Goal: Transaction & Acquisition: Purchase product/service

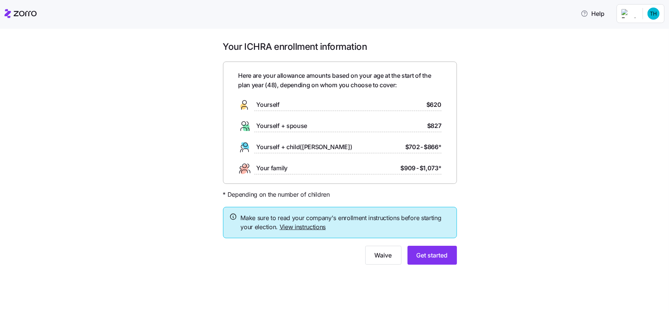
click at [127, 151] on div "Your ICHRA enrollment information Here are your allowance amounts based on your…" at bounding box center [339, 157] width 637 height 233
click at [262, 100] on span "Yourself" at bounding box center [267, 104] width 23 height 9
click at [431, 255] on span "Get started" at bounding box center [431, 254] width 31 height 9
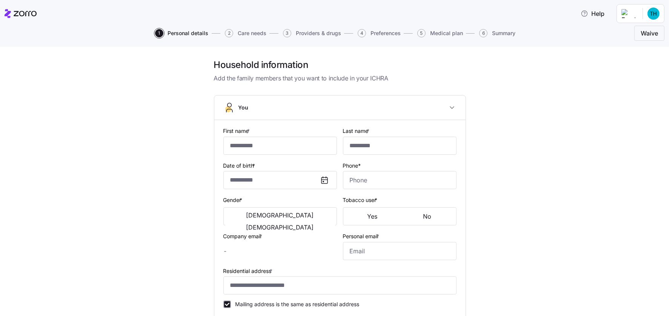
type input "*****"
type input "[EMAIL_ADDRESS][DOMAIN_NAME]"
type input "**********"
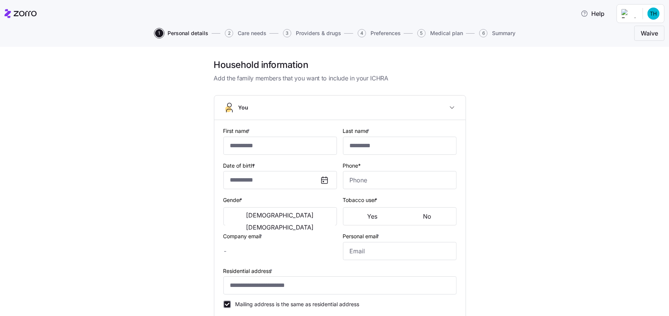
checkbox input "true"
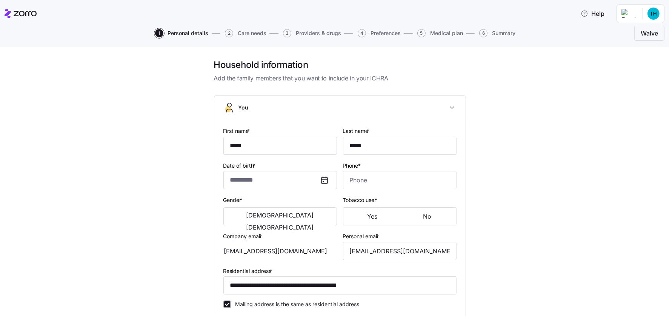
type input "**********"
type input "[PHONE_NUMBER]"
type input "[DEMOGRAPHIC_DATA] citizen"
type input "Single"
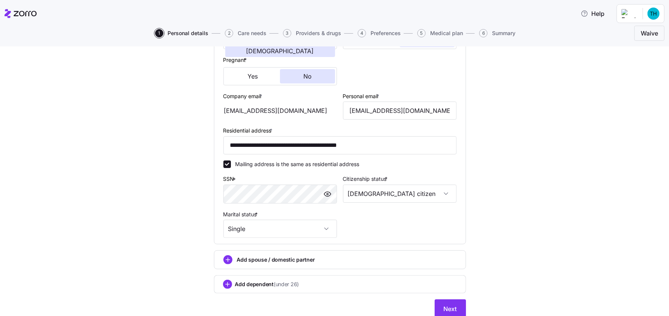
scroll to position [204, 0]
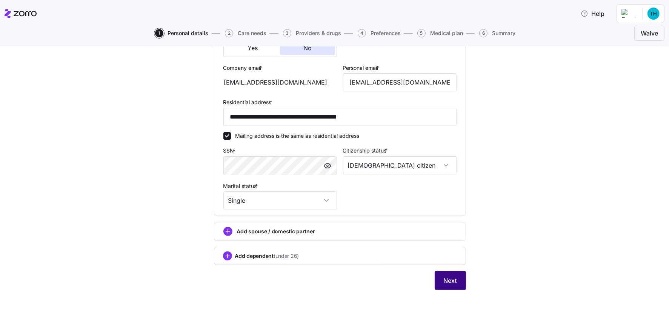
click at [434, 275] on button "Next" at bounding box center [449, 280] width 31 height 19
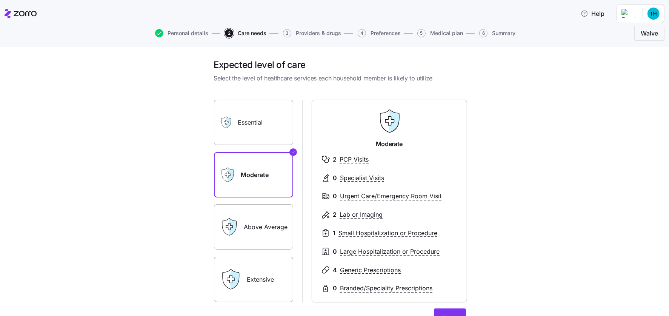
scroll to position [79, 0]
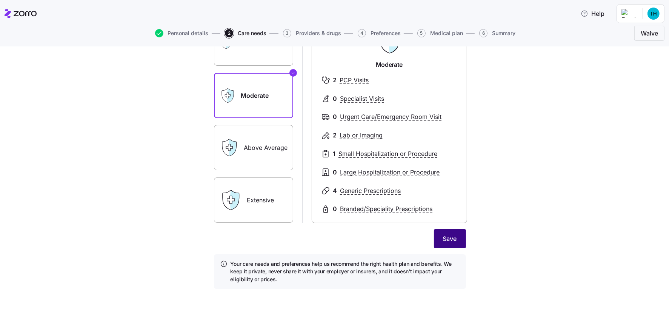
click at [446, 236] on span "Save" at bounding box center [450, 238] width 14 height 9
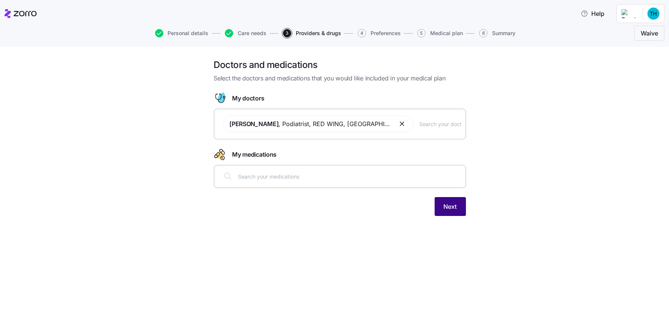
click at [449, 208] on span "Next" at bounding box center [449, 206] width 13 height 9
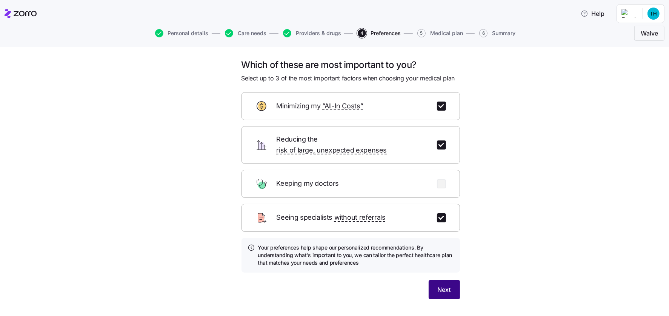
click at [439, 285] on span "Next" at bounding box center [443, 289] width 13 height 9
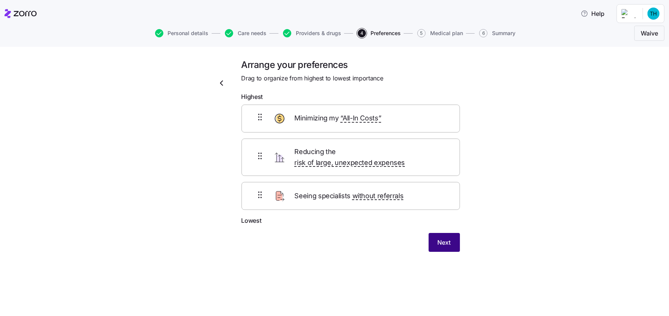
click at [446, 238] on span "Next" at bounding box center [443, 242] width 13 height 9
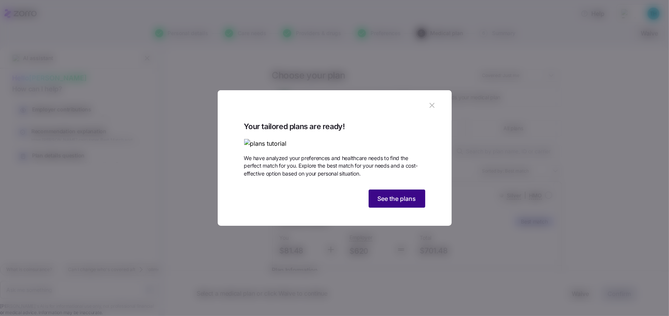
click at [388, 203] on span "See the plans" at bounding box center [396, 198] width 38 height 9
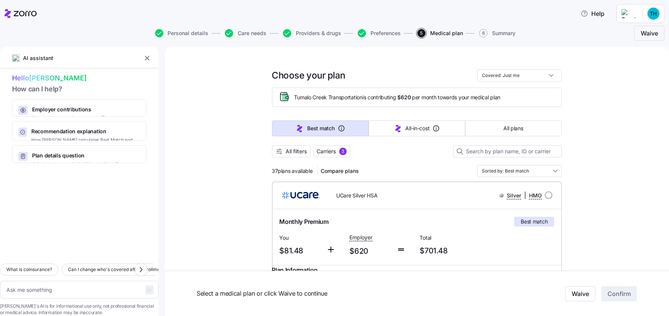
scroll to position [88, 0]
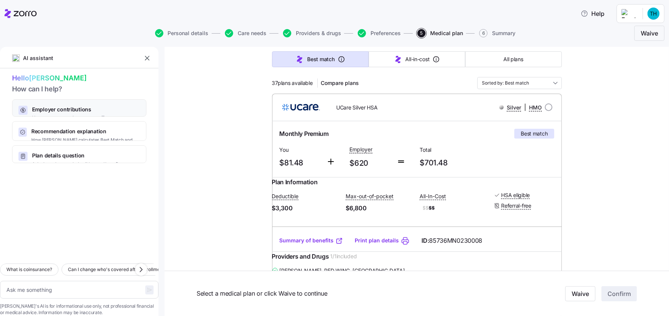
click at [72, 110] on span "Employer contributions" at bounding box center [82, 110] width 101 height 8
type textarea "x"
type textarea "Can you explain how my employer contributions work and how they affect my month…"
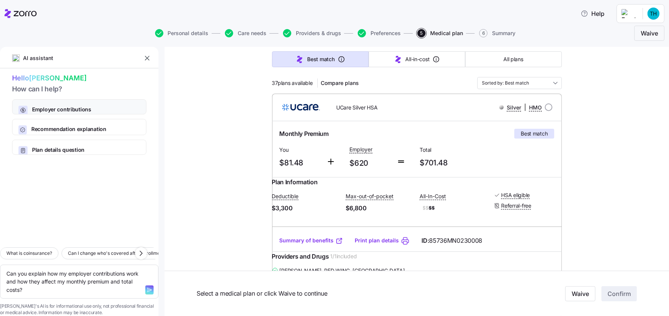
click at [99, 106] on span "Employer contributions" at bounding box center [82, 110] width 101 height 8
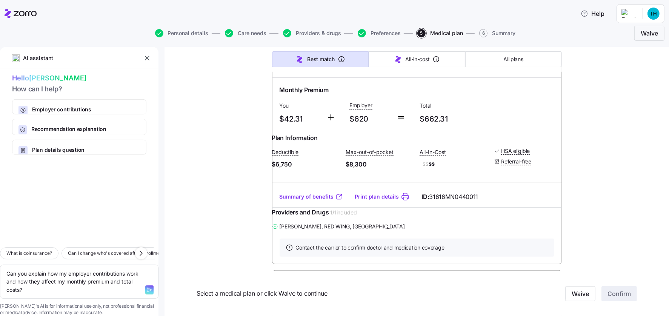
scroll to position [440, 0]
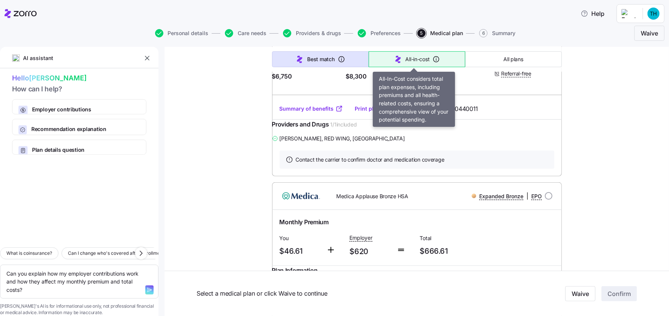
click at [409, 58] on span "All-in-cost" at bounding box center [417, 59] width 24 height 8
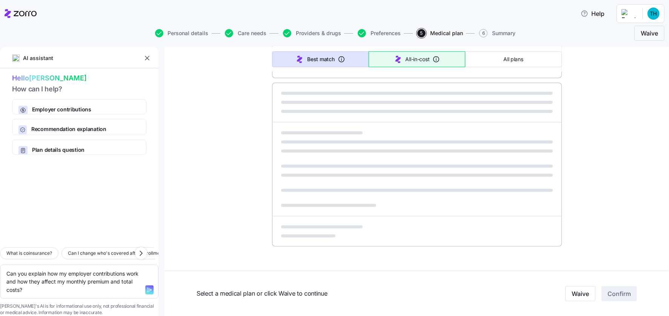
scroll to position [434, 0]
type textarea "x"
type input "Sorted by: All-in-cost"
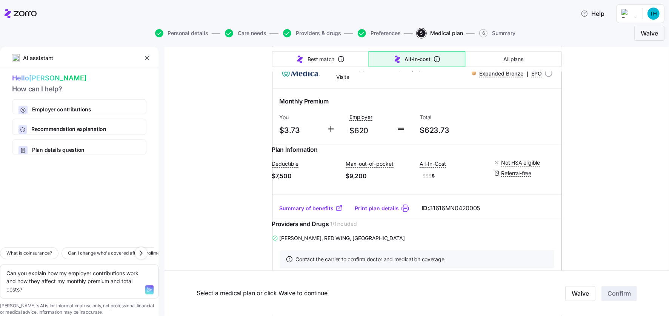
scroll to position [1055, 0]
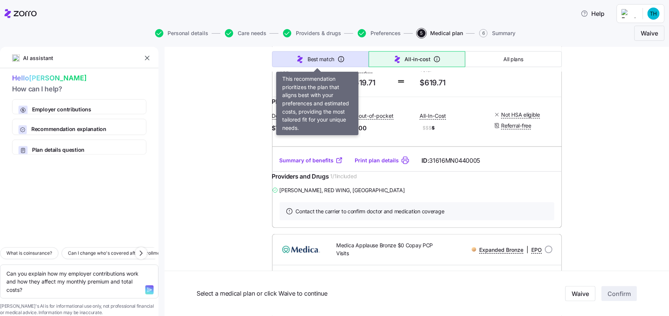
click at [308, 55] on span "Best match" at bounding box center [320, 59] width 27 height 8
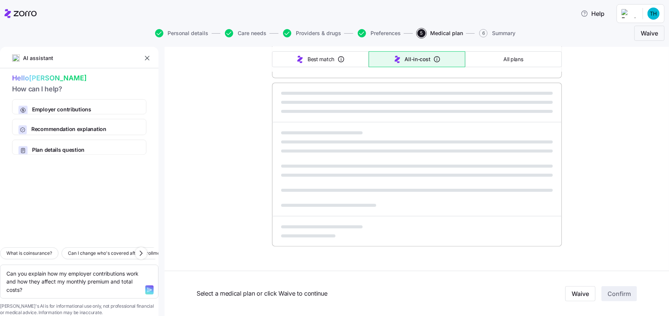
scroll to position [434, 0]
type textarea "x"
type input "Sorted by: Best match"
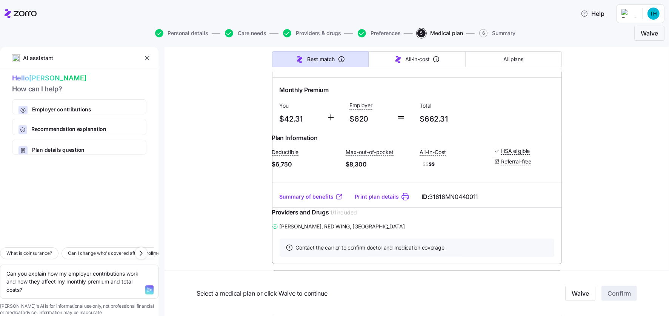
scroll to position [0, 0]
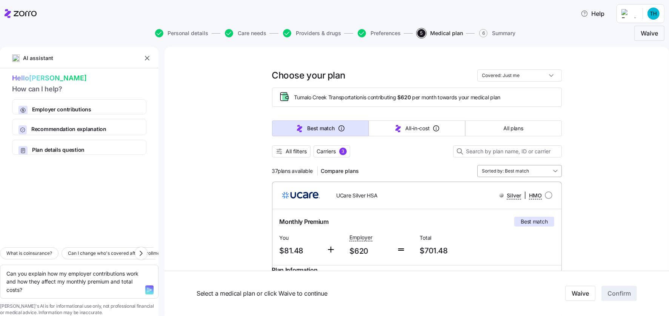
click at [551, 169] on input "Sorted by: Best match" at bounding box center [519, 171] width 84 height 12
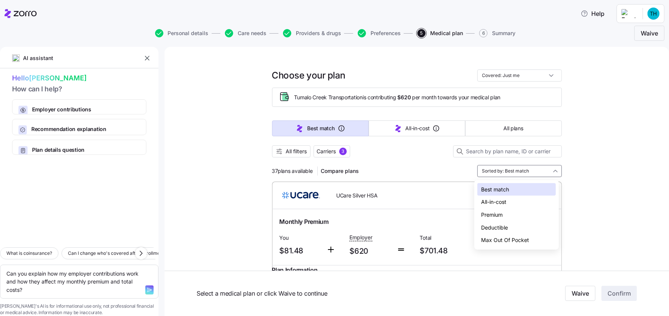
click at [486, 227] on div "Deductible" at bounding box center [516, 227] width 78 height 13
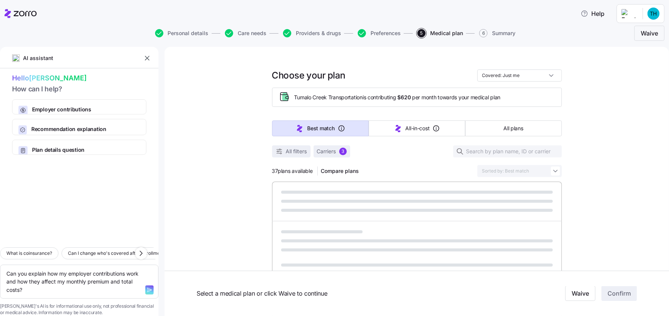
type textarea "x"
type input "Sorted by: Deductible"
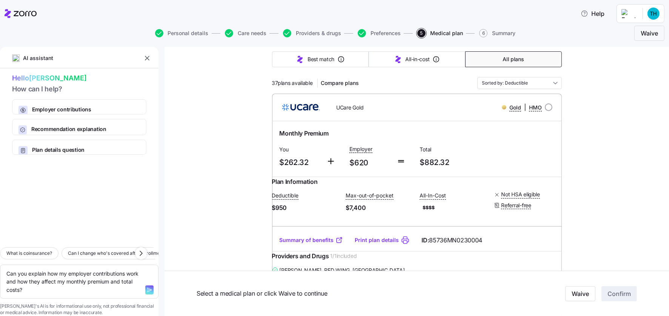
scroll to position [176, 0]
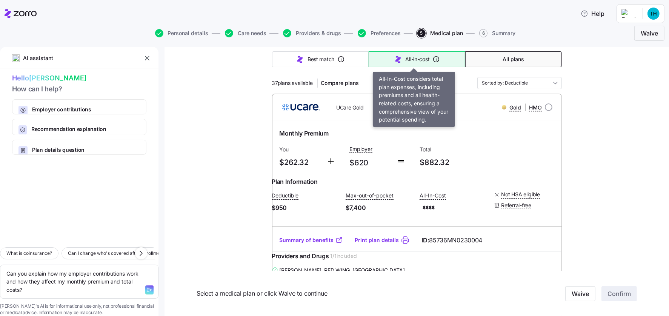
click at [400, 57] on button "All-in-cost" at bounding box center [416, 59] width 97 height 16
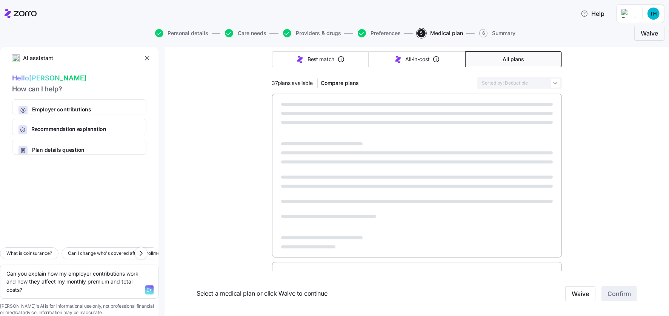
type textarea "x"
type input "Sorted by: All-in-cost"
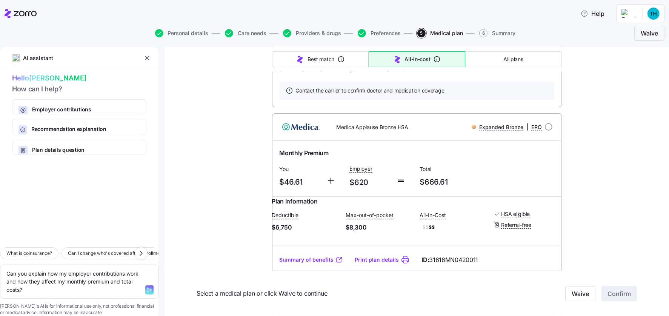
scroll to position [3255, 0]
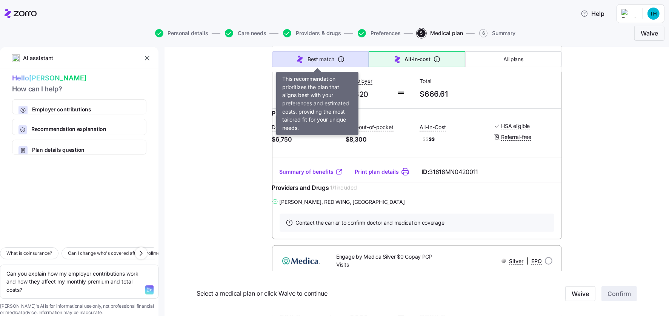
click at [324, 60] on span "Best match" at bounding box center [320, 59] width 27 height 8
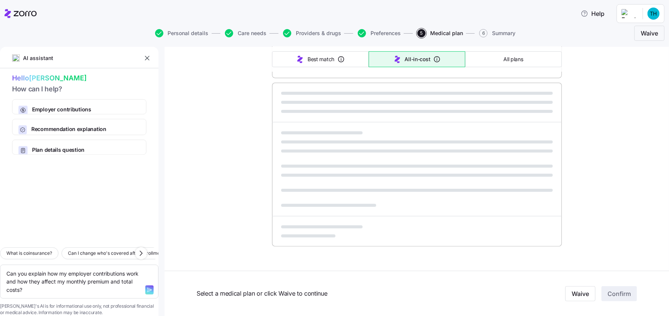
scroll to position [434, 0]
type textarea "x"
type input "Sorted by: Best match"
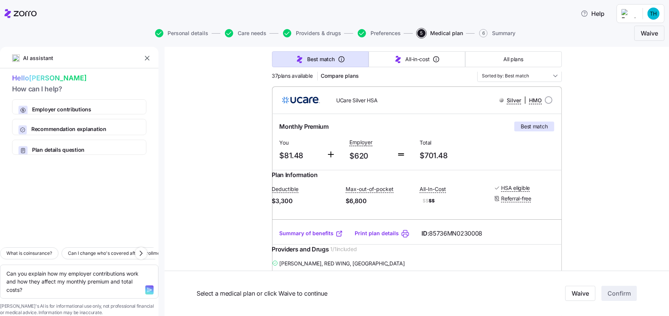
scroll to position [0, 0]
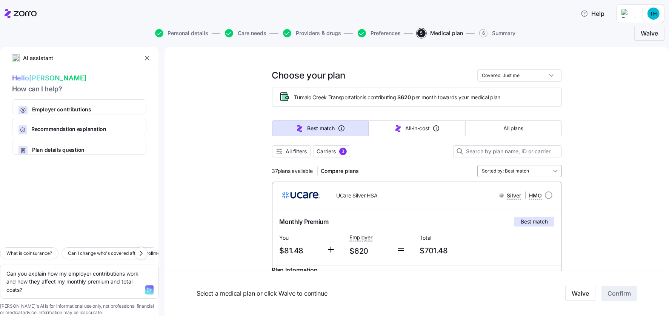
click at [493, 166] on input "Sorted by: Best match" at bounding box center [519, 171] width 84 height 12
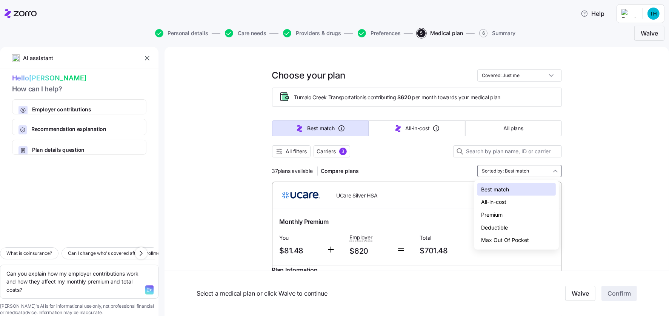
click at [487, 227] on div "Deductible" at bounding box center [516, 227] width 78 height 13
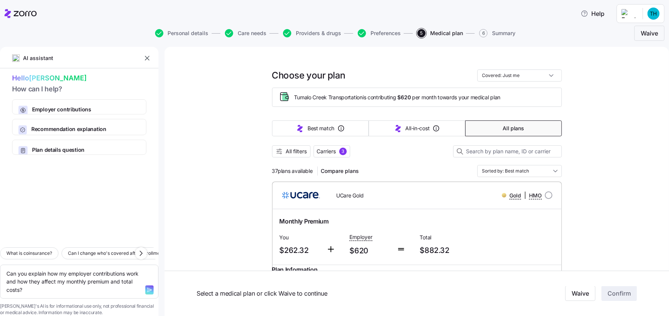
type textarea "x"
type input "Sorted by: Deductible"
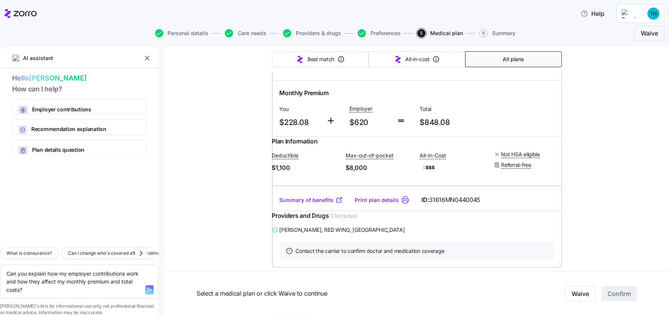
scroll to position [440, 0]
